Goal: Task Accomplishment & Management: Complete application form

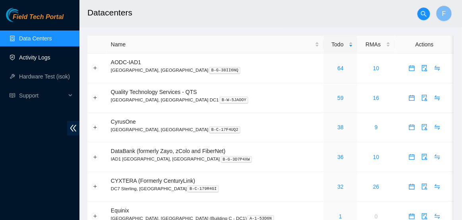
click at [50, 58] on link "Activity Logs" at bounding box center [34, 57] width 31 height 6
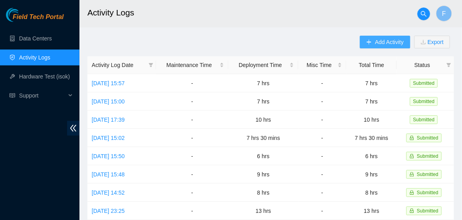
click at [380, 40] on span "Add Activity" at bounding box center [389, 42] width 29 height 9
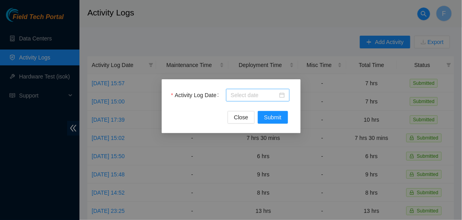
click at [280, 99] on div at bounding box center [258, 95] width 54 height 9
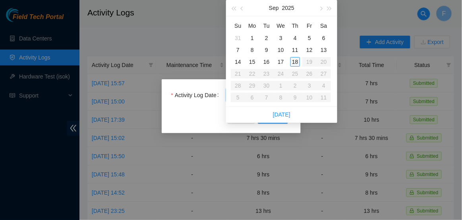
type input "2025-09-18"
click at [294, 64] on div "18" at bounding box center [295, 62] width 10 height 10
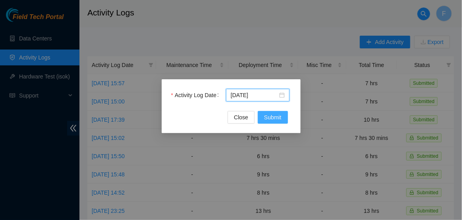
click at [265, 116] on span "Submit" at bounding box center [272, 117] width 17 height 9
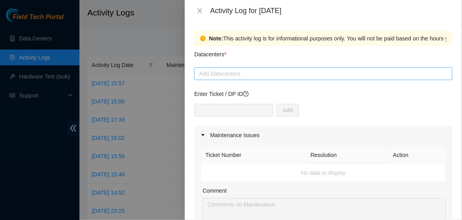
click at [216, 75] on div at bounding box center [323, 74] width 254 height 10
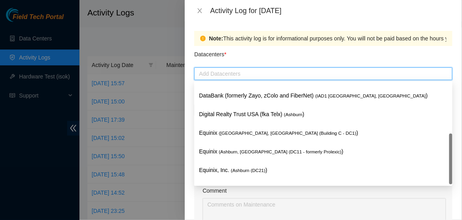
scroll to position [86, 0]
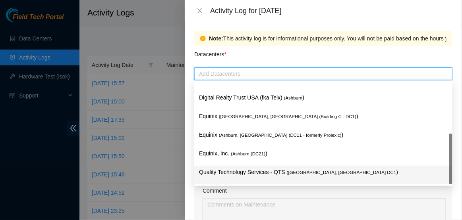
click at [225, 175] on p "Quality Technology Services - QTS ( Ashburn, VA DC1 )" at bounding box center [323, 172] width 249 height 9
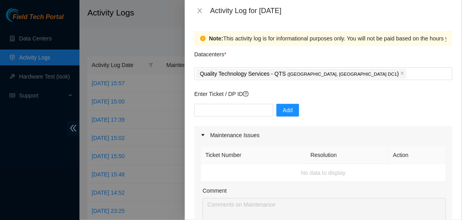
click at [279, 56] on div "Datacenters *" at bounding box center [323, 56] width 258 height 21
click at [234, 107] on input "text" at bounding box center [233, 110] width 79 height 13
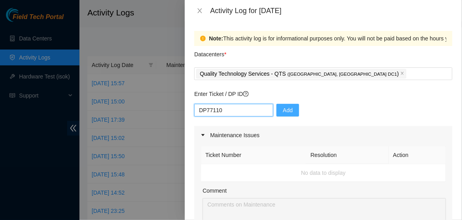
type input "DP77110"
click at [290, 107] on button "Add" at bounding box center [287, 110] width 23 height 13
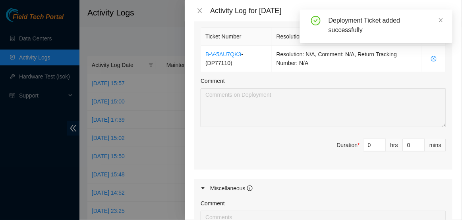
scroll to position [279, 0]
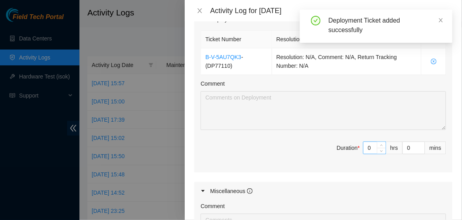
click at [374, 152] on input "0" at bounding box center [374, 148] width 22 height 12
type input "7"
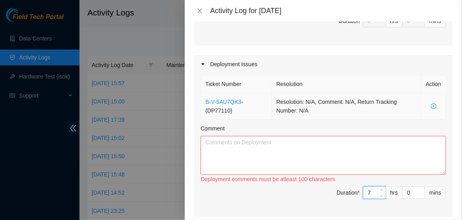
scroll to position [258, 0]
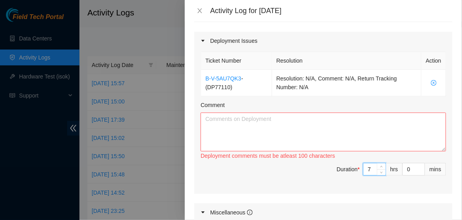
type input "7"
click at [274, 119] on textarea "Comment" at bounding box center [322, 132] width 245 height 39
paste textarea "Hi Dave, EOD Report: -Continued labeling lindoe-All 22x machines are powered on…"
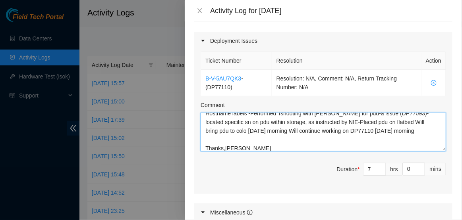
scroll to position [438, 0]
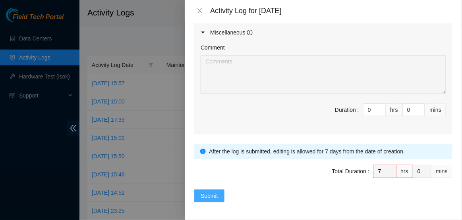
type textarea "Hi Dave, EOD Report: -Continued labeling lindoe-All 22x machines are powered on…"
click at [220, 194] on button "Submit" at bounding box center [209, 196] width 30 height 13
